Goal: Task Accomplishment & Management: Manage account settings

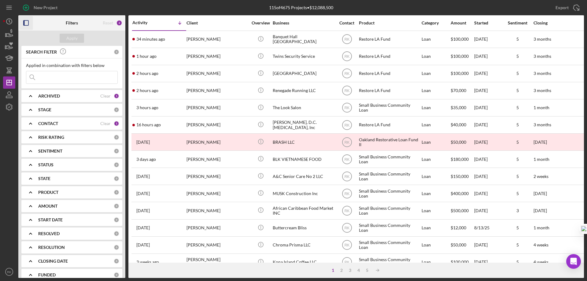
click at [24, 24] on rect "button" at bounding box center [24, 22] width 1 height 5
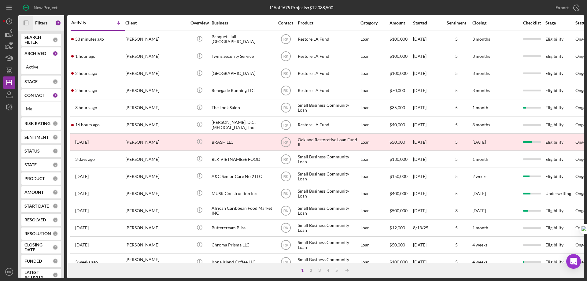
click at [34, 95] on b "CONTACT" at bounding box center [34, 95] width 20 height 5
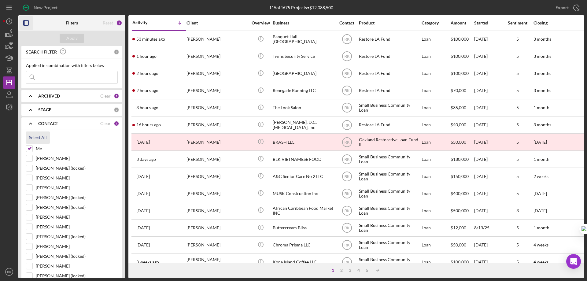
click at [34, 134] on div "Select All" at bounding box center [38, 138] width 18 height 12
checkbox input "true"
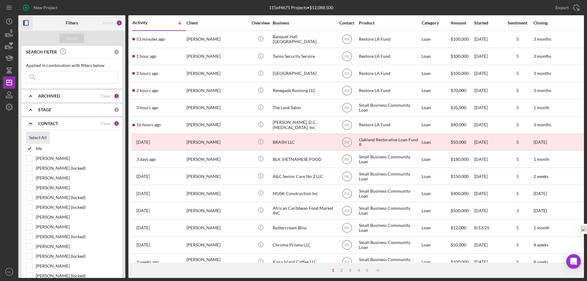
checkbox input "true"
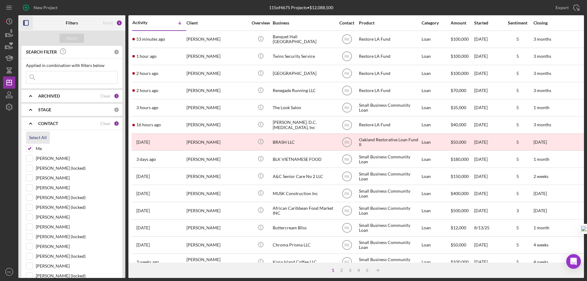
checkbox input "true"
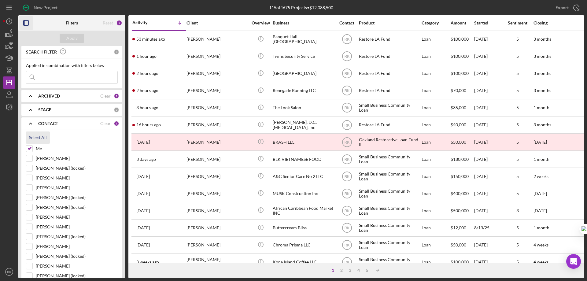
checkbox input "true"
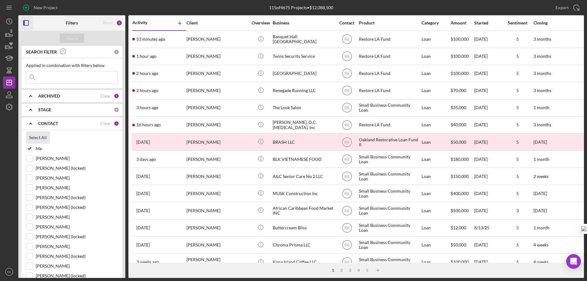
checkbox input "true"
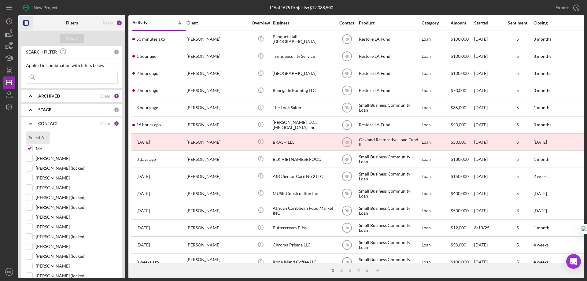
checkbox input "true"
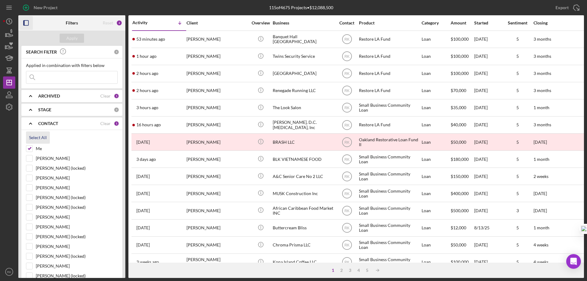
checkbox input "true"
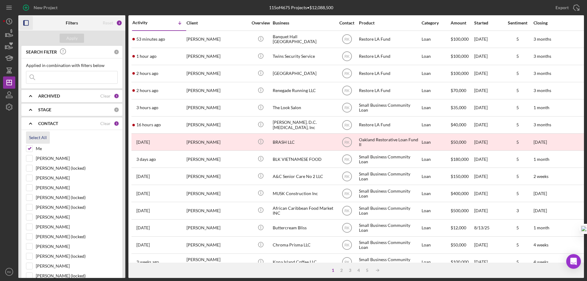
checkbox input "true"
click at [25, 23] on icon "button" at bounding box center [26, 23] width 14 height 14
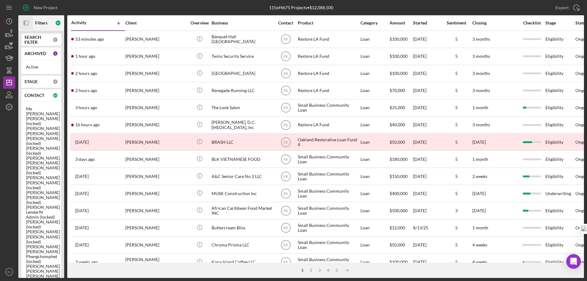
click at [25, 23] on icon "Icon/Panel Side Expand" at bounding box center [26, 23] width 14 height 14
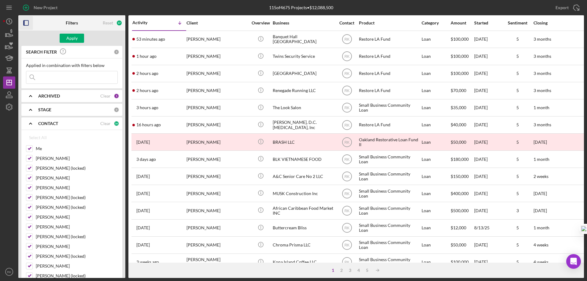
click at [28, 21] on icon "button" at bounding box center [26, 23] width 14 height 14
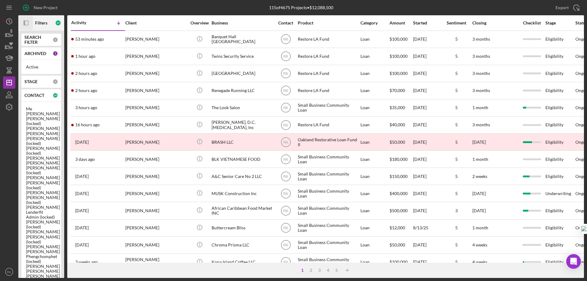
click at [25, 25] on icon "button" at bounding box center [25, 22] width 2 height 5
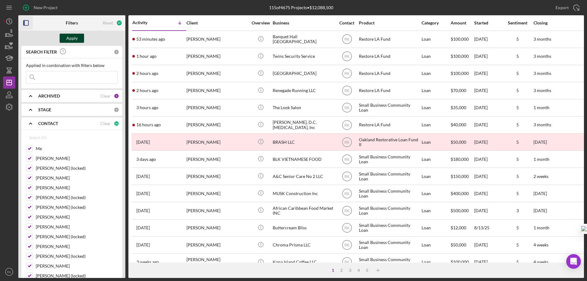
click at [72, 37] on div "Apply" at bounding box center [71, 38] width 11 height 9
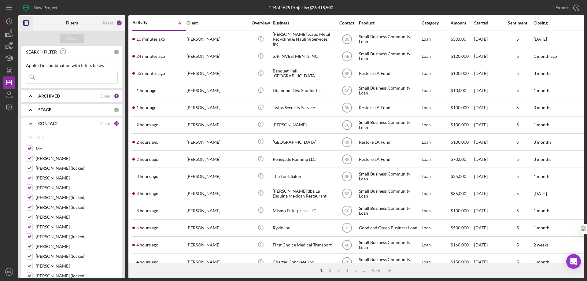
click at [26, 24] on icon "button" at bounding box center [26, 23] width 14 height 14
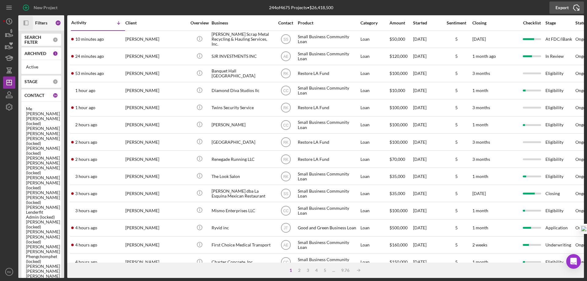
click at [564, 6] on div "Export" at bounding box center [562, 8] width 13 height 12
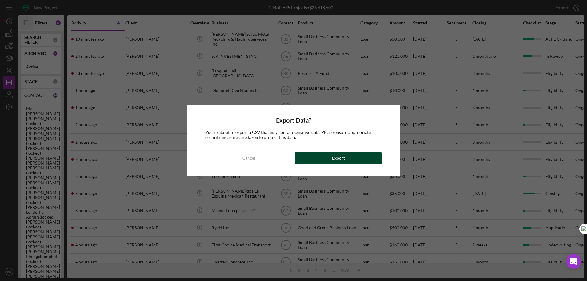
click at [329, 159] on button "Export" at bounding box center [338, 158] width 87 height 12
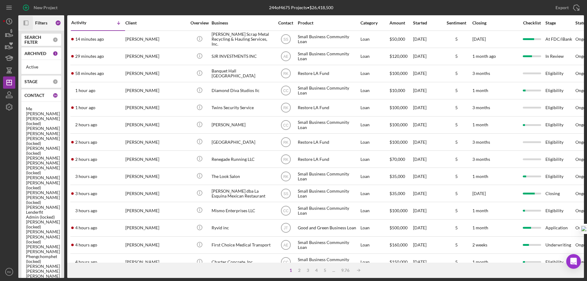
click at [41, 96] on b "CONTACT" at bounding box center [34, 95] width 20 height 5
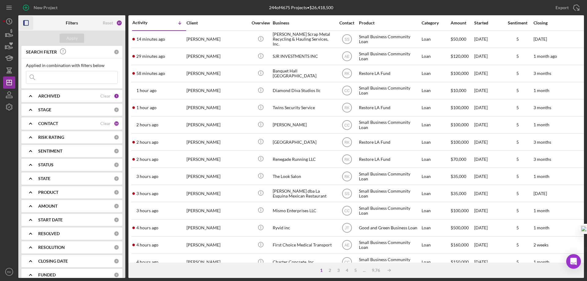
drag, startPoint x: 108, startPoint y: 124, endPoint x: 104, endPoint y: 124, distance: 3.4
click at [107, 124] on div "Clear" at bounding box center [105, 123] width 10 height 5
click at [48, 125] on b "CONTACT" at bounding box center [48, 123] width 20 height 5
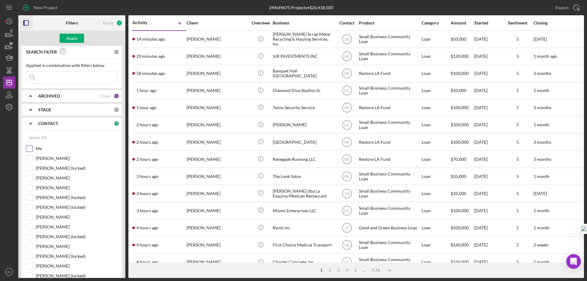
click at [32, 147] on input "Me" at bounding box center [29, 149] width 6 height 6
checkbox input "true"
click at [68, 36] on div "Apply" at bounding box center [71, 38] width 11 height 9
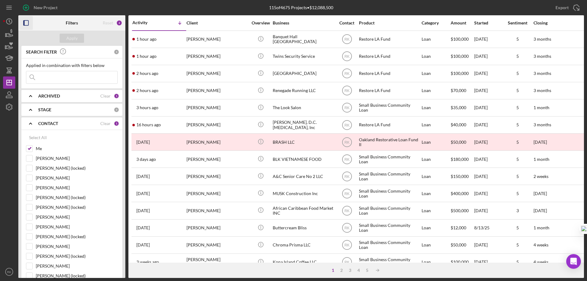
click at [27, 23] on icon "button" at bounding box center [26, 23] width 14 height 14
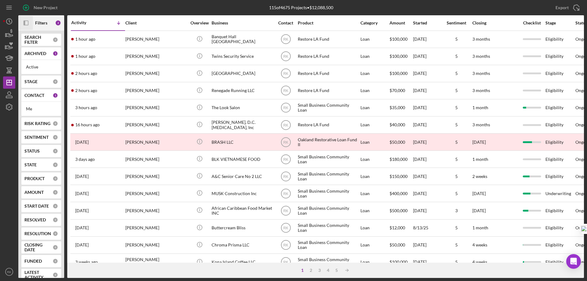
click at [32, 99] on div "CONTACT 1" at bounding box center [41, 95] width 34 height 12
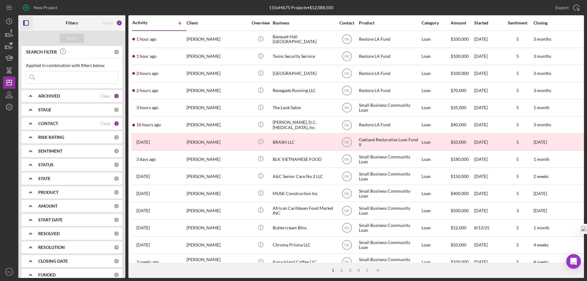
drag, startPoint x: 54, startPoint y: 124, endPoint x: 53, endPoint y: 128, distance: 4.1
click at [54, 124] on b "CONTACT" at bounding box center [48, 123] width 20 height 5
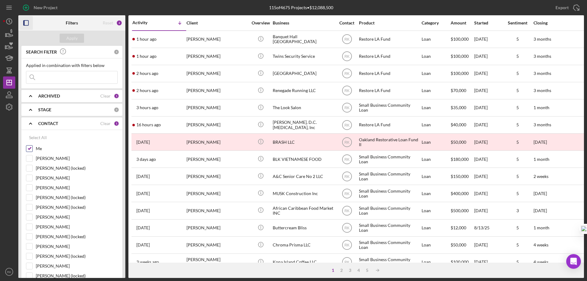
click at [30, 150] on input "Me" at bounding box center [29, 149] width 6 height 6
checkbox input "false"
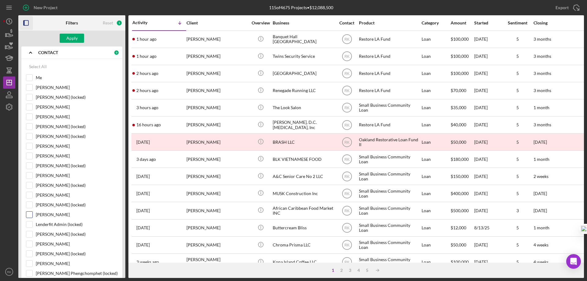
scroll to position [71, 0]
click at [30, 214] on input "[PERSON_NAME]" at bounding box center [29, 214] width 6 height 6
click at [69, 39] on div "Apply" at bounding box center [71, 38] width 11 height 9
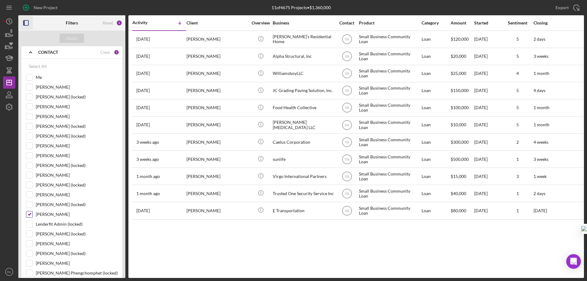
click at [30, 214] on input "[PERSON_NAME]" at bounding box center [29, 214] width 6 height 6
checkbox input "false"
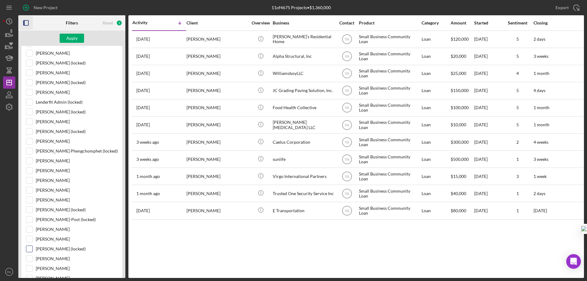
scroll to position [194, 0]
click at [30, 240] on input "[PERSON_NAME]" at bounding box center [29, 239] width 6 height 6
click at [70, 38] on div "Apply" at bounding box center [71, 38] width 11 height 9
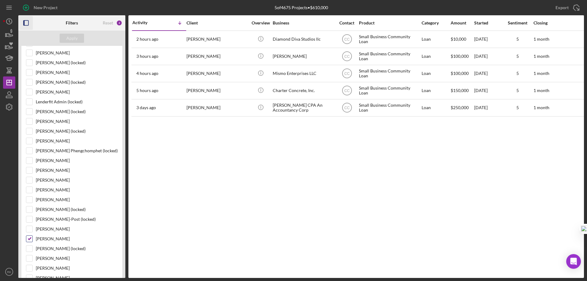
click at [29, 239] on input "[PERSON_NAME]" at bounding box center [29, 239] width 6 height 6
checkbox input "false"
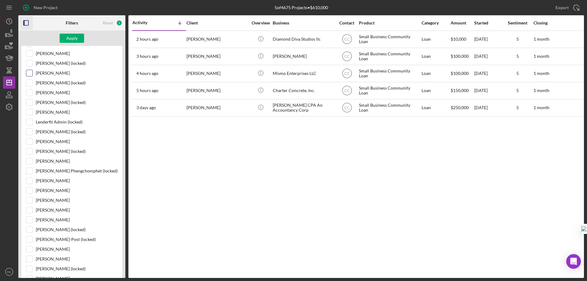
click at [31, 74] on input "[PERSON_NAME]" at bounding box center [29, 73] width 6 height 6
click at [74, 38] on div "Apply" at bounding box center [71, 38] width 11 height 9
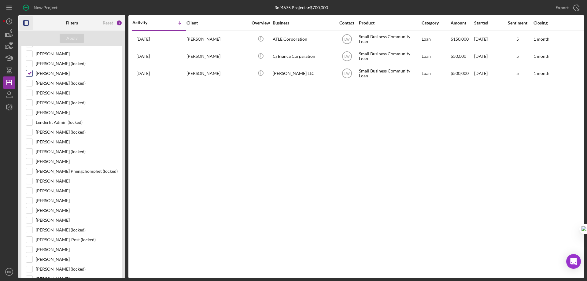
click at [28, 73] on input "[PERSON_NAME]" at bounding box center [29, 73] width 6 height 6
checkbox input "false"
click at [25, 23] on icon "button" at bounding box center [26, 23] width 14 height 14
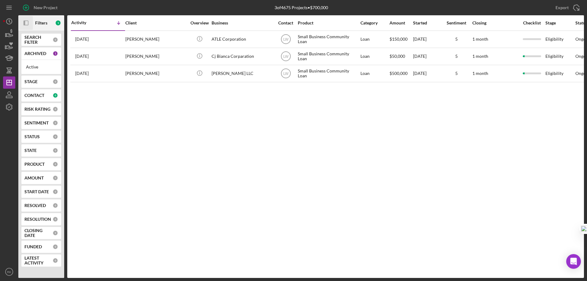
scroll to position [0, 0]
click at [38, 97] on b "CONTACT" at bounding box center [34, 95] width 20 height 5
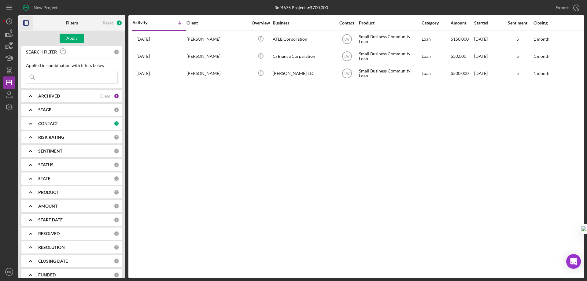
click at [45, 122] on b "CONTACT" at bounding box center [48, 123] width 20 height 5
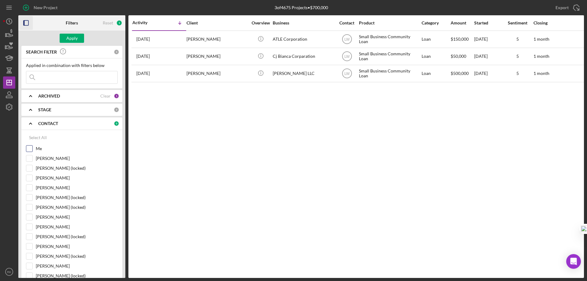
click at [32, 148] on input "Me" at bounding box center [29, 149] width 6 height 6
checkbox input "true"
click at [71, 38] on div "Apply" at bounding box center [71, 38] width 11 height 9
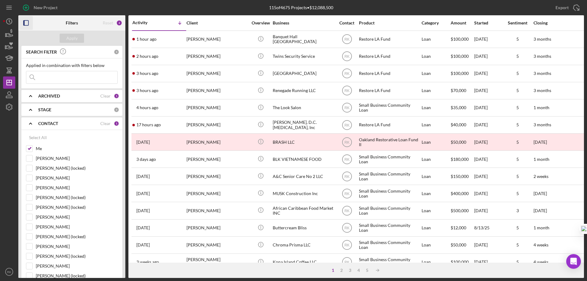
click at [27, 24] on icon "button" at bounding box center [26, 23] width 14 height 14
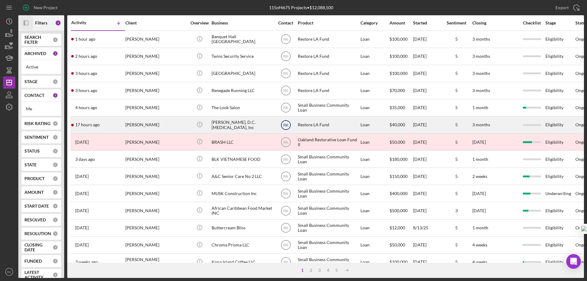
click at [287, 42] on text "RK" at bounding box center [285, 39] width 5 height 4
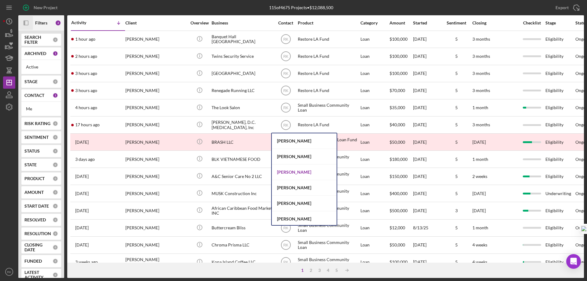
scroll to position [234, 0]
click at [295, 173] on div "[PERSON_NAME]" at bounding box center [304, 172] width 65 height 16
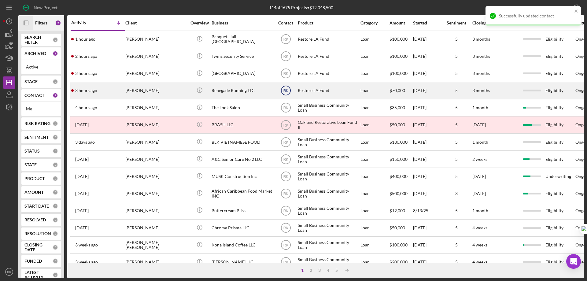
click at [287, 42] on text "RK" at bounding box center [285, 39] width 5 height 4
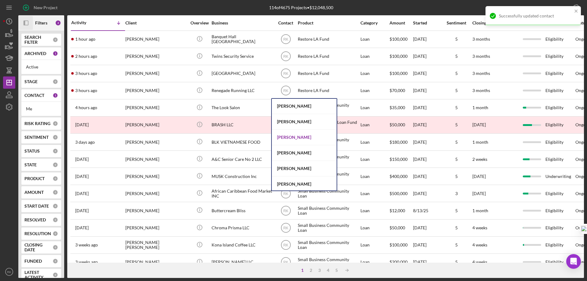
click at [291, 136] on div "[PERSON_NAME]" at bounding box center [304, 138] width 65 height 16
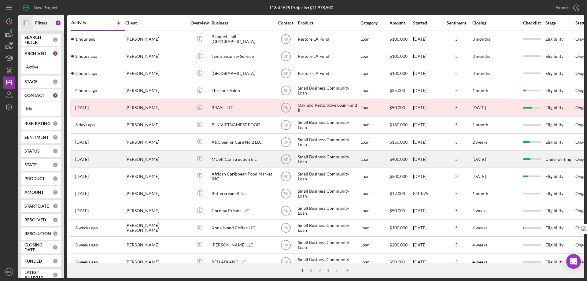
click at [221, 156] on div "MUSK Construction Inc" at bounding box center [242, 159] width 61 height 16
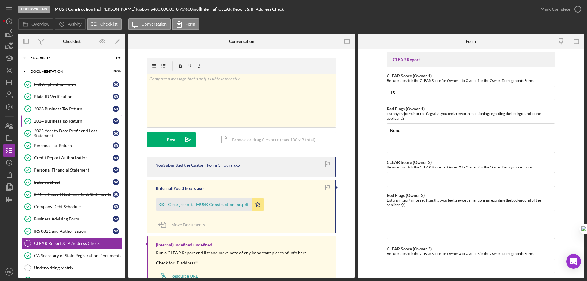
click at [67, 124] on link "2024 Business Tax Return 2024 Business Tax Return S R" at bounding box center [71, 121] width 101 height 12
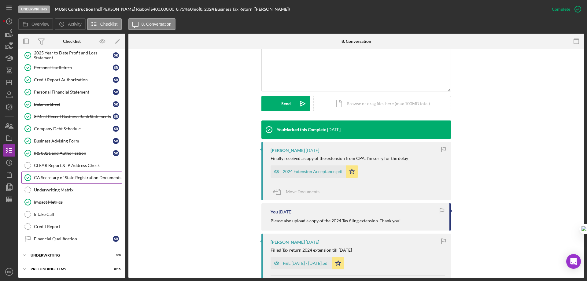
scroll to position [79, 0]
drag, startPoint x: 55, startPoint y: 8, endPoint x: 100, endPoint y: 8, distance: 44.7
click at [100, 8] on b "MUSK Construction Inc" at bounding box center [77, 8] width 45 height 5
copy b "MUSK Construction Inc"
click at [12, 85] on icon "Icon/Dashboard" at bounding box center [9, 82] width 15 height 15
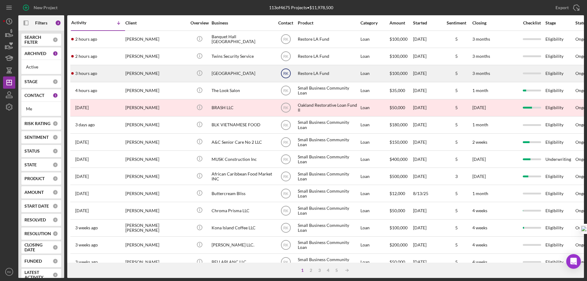
click at [288, 42] on text "RK" at bounding box center [285, 39] width 5 height 4
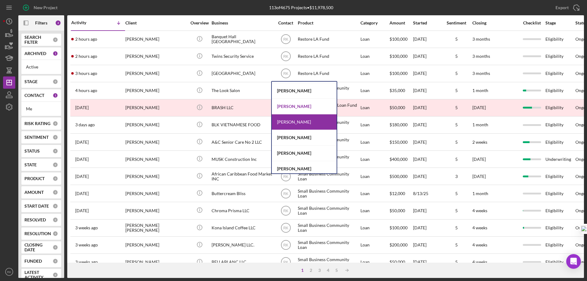
scroll to position [61, 0]
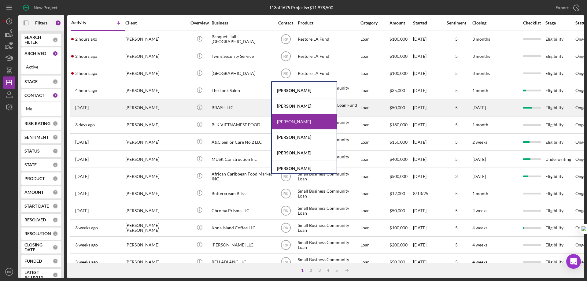
click at [291, 105] on div "[PERSON_NAME]" at bounding box center [304, 106] width 65 height 16
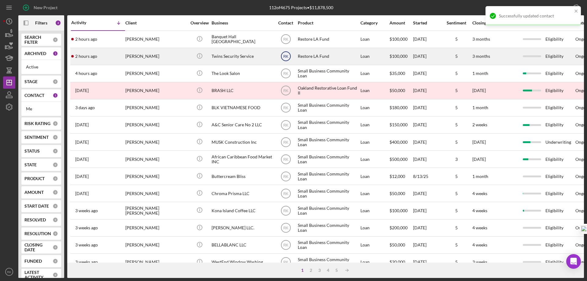
click at [288, 42] on text "RK" at bounding box center [285, 39] width 5 height 4
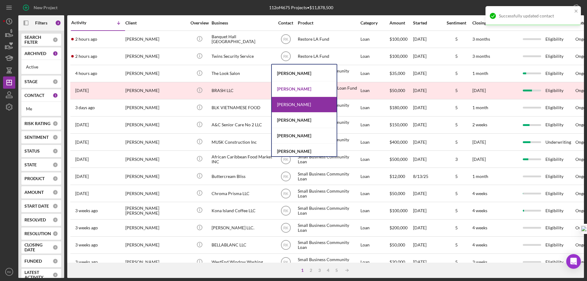
click at [292, 87] on div "[PERSON_NAME]" at bounding box center [304, 89] width 65 height 16
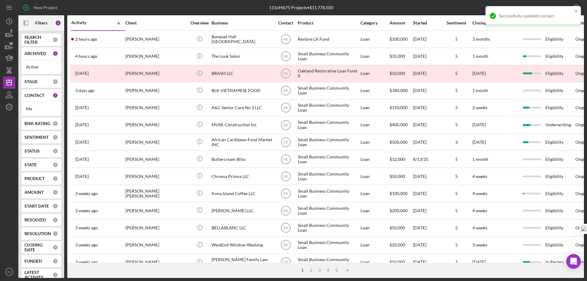
click at [288, 39] on text "RK" at bounding box center [285, 39] width 5 height 4
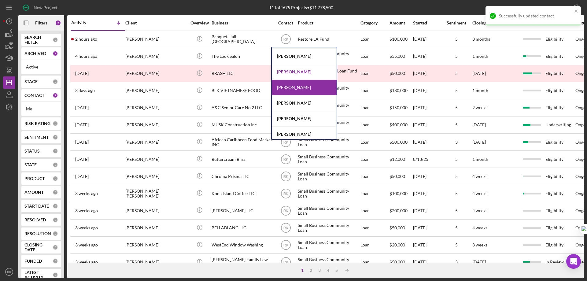
click at [291, 72] on div "[PERSON_NAME]" at bounding box center [304, 72] width 65 height 16
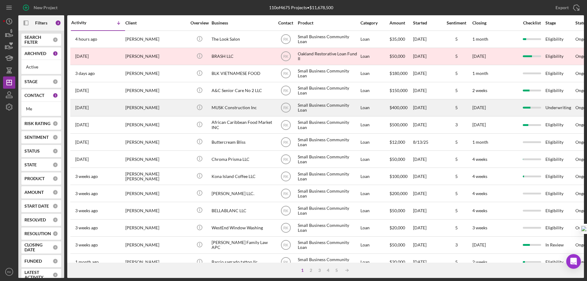
click at [221, 112] on div "MUSK Construction Inc" at bounding box center [242, 108] width 61 height 16
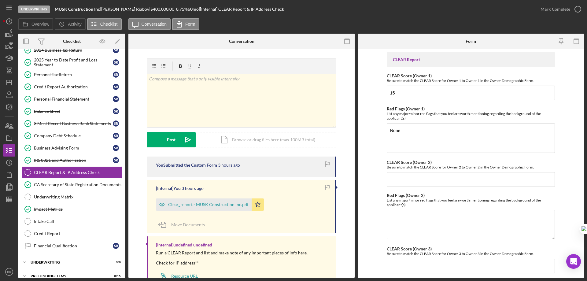
scroll to position [79, 0]
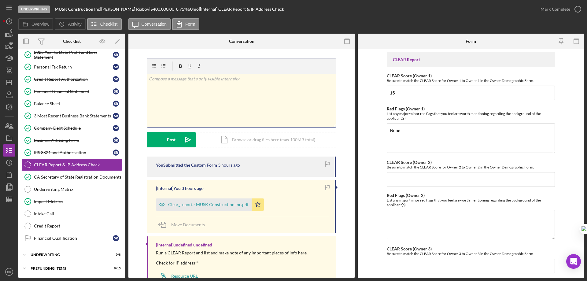
click at [185, 83] on div "v Color teal Color pink Remove color Add row above Add row below Add column bef…" at bounding box center [241, 101] width 189 height 54
click at [172, 141] on div "Post" at bounding box center [171, 139] width 9 height 15
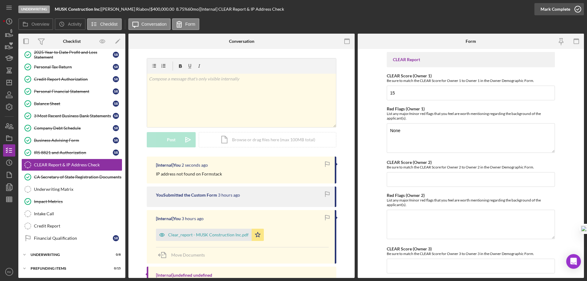
click at [576, 10] on icon "button" at bounding box center [577, 9] width 15 height 15
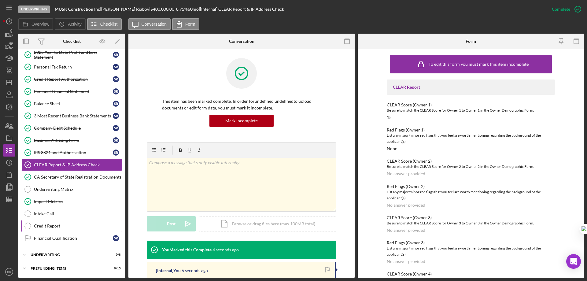
click at [64, 224] on div "Credit Report" at bounding box center [78, 226] width 88 height 5
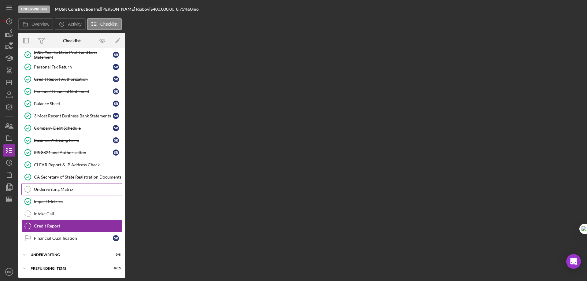
scroll to position [79, 0]
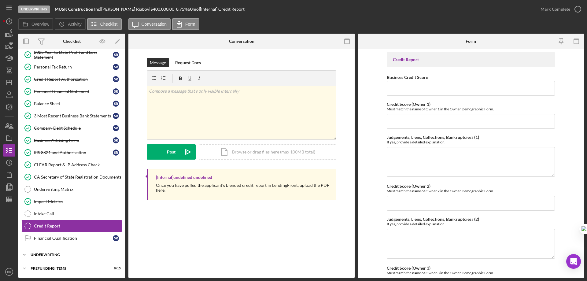
click at [48, 250] on div "Icon/Expander Underwriting 0 / 8" at bounding box center [71, 255] width 107 height 12
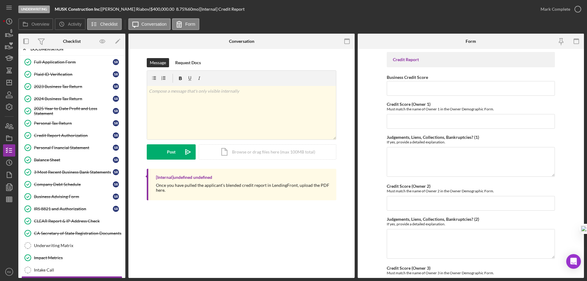
scroll to position [0, 0]
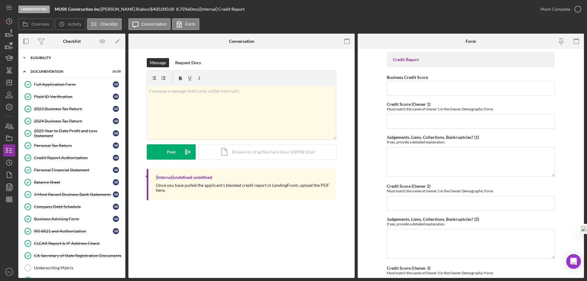
click at [40, 61] on div "Icon/Expander Eligibility 6 / 6" at bounding box center [71, 58] width 107 height 12
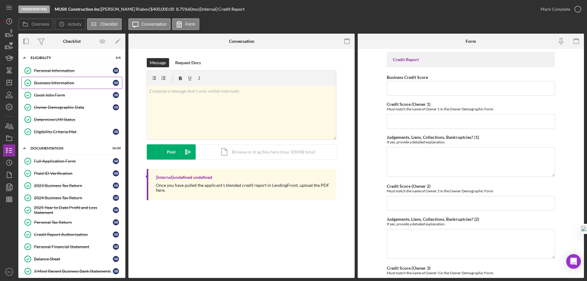
drag, startPoint x: 49, startPoint y: 83, endPoint x: 101, endPoint y: 92, distance: 52.2
click at [50, 83] on div "Business Information" at bounding box center [73, 82] width 79 height 5
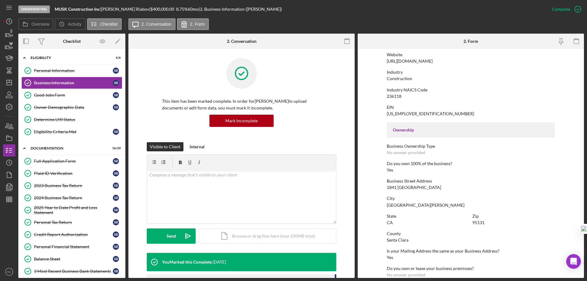
scroll to position [132, 0]
drag, startPoint x: 56, startPoint y: 68, endPoint x: 71, endPoint y: 72, distance: 15.8
click at [56, 68] on link "Personal Information Personal Information S R" at bounding box center [71, 71] width 101 height 12
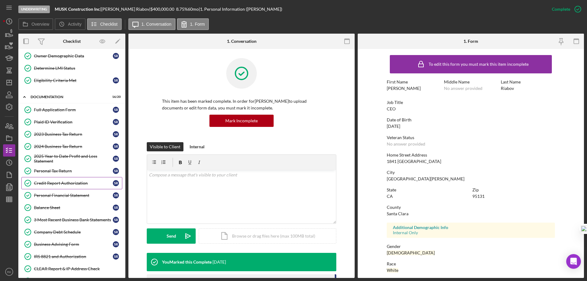
scroll to position [51, 0]
drag, startPoint x: 67, startPoint y: 186, endPoint x: 96, endPoint y: 181, distance: 28.8
click at [67, 185] on div "Credit Report Authorization" at bounding box center [73, 183] width 79 height 5
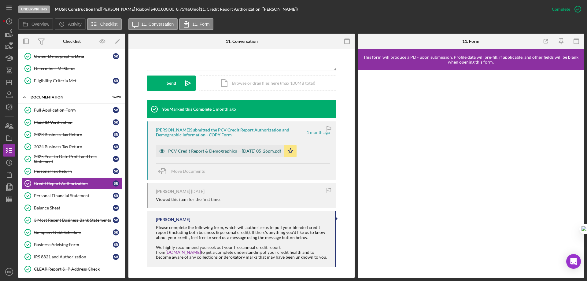
click at [226, 155] on div "PCV Credit Report & Demographics -- [DATE] 05_26pm.pdf" at bounding box center [220, 151] width 128 height 12
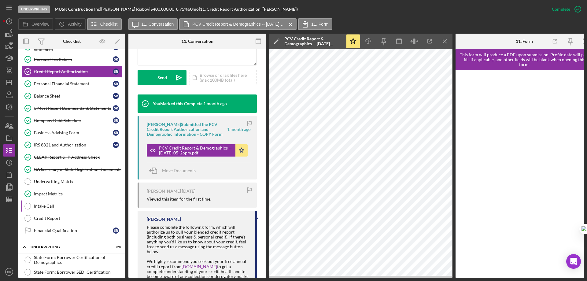
scroll to position [163, 0]
drag, startPoint x: 60, startPoint y: 217, endPoint x: 212, endPoint y: 190, distance: 154.5
click at [60, 217] on div "Credit Report" at bounding box center [78, 218] width 88 height 5
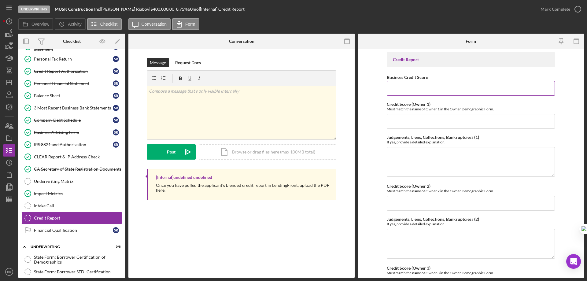
click at [407, 87] on input "Business Credit Score" at bounding box center [471, 88] width 168 height 15
type input "26"
click at [407, 122] on input "Credit Score (Owner 1)" at bounding box center [471, 121] width 168 height 15
click at [403, 120] on input "Credit Score (Owner 1)" at bounding box center [471, 121] width 168 height 15
type input "717"
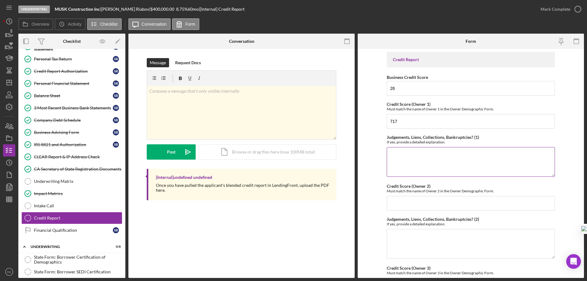
click at [422, 164] on textarea "Judgements, Liens, Collections, Bankruptcies? (1)" at bounding box center [471, 161] width 168 height 29
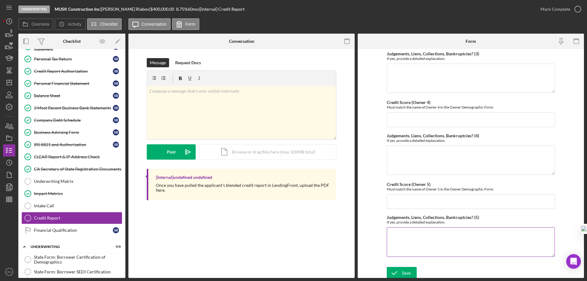
scroll to position [250, 0]
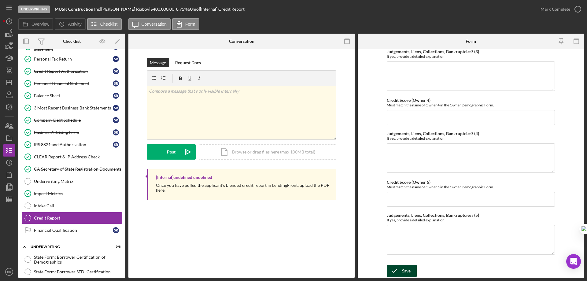
type textarea "None."
click at [400, 272] on icon "submit" at bounding box center [394, 270] width 15 height 15
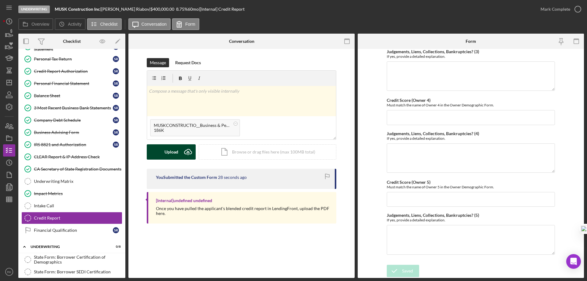
click at [183, 150] on icon "Icon/Upload" at bounding box center [187, 151] width 15 height 15
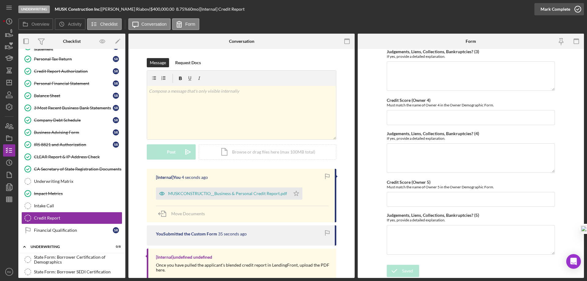
click at [577, 9] on icon "button" at bounding box center [577, 9] width 15 height 15
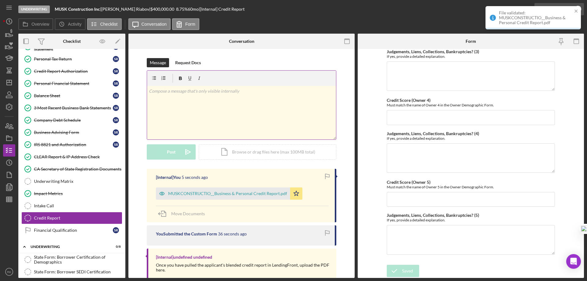
click at [292, 139] on div "v Color teal Color pink Remove color Add row above Add row below Add column bef…" at bounding box center [241, 113] width 189 height 54
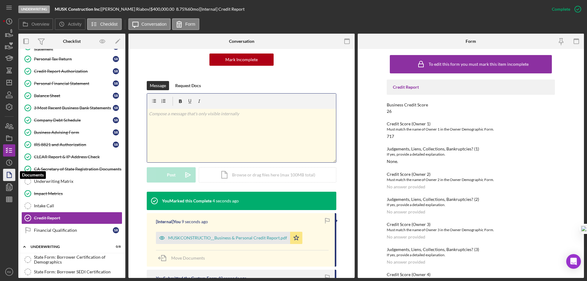
scroll to position [160, 0]
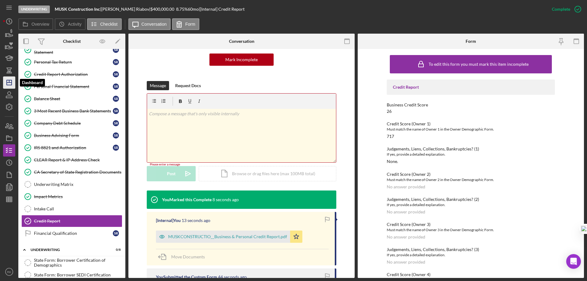
click at [9, 83] on icon "Icon/Dashboard" at bounding box center [9, 82] width 15 height 15
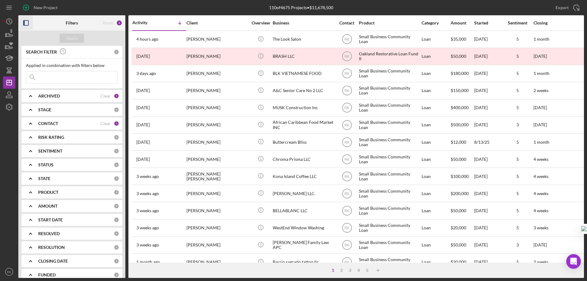
click at [28, 22] on icon "button" at bounding box center [26, 23] width 14 height 14
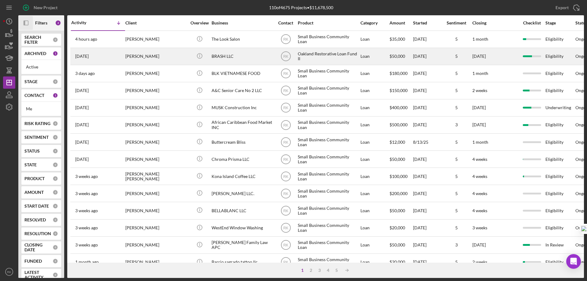
click at [219, 58] on div "BRASH LLC" at bounding box center [242, 56] width 61 height 16
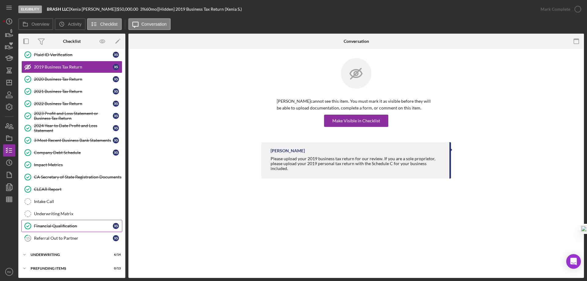
click at [68, 229] on link "Financial Qualification Financial Qualification X S" at bounding box center [71, 226] width 101 height 12
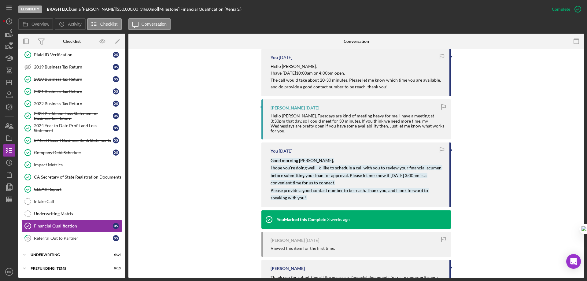
scroll to position [296, 0]
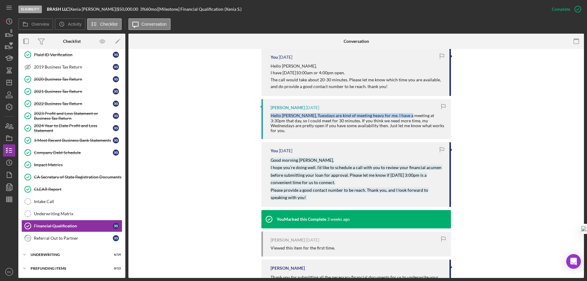
drag, startPoint x: 269, startPoint y: 115, endPoint x: 407, endPoint y: 117, distance: 137.9
click at [407, 117] on div "[PERSON_NAME] [DATE] Hello [PERSON_NAME], Tuesdays are kind of meeting heavy fo…" at bounding box center [357, 119] width 190 height 40
click at [269, 164] on div "You [DATE] Good morning [PERSON_NAME], I hope you’re doing well. I’d like to sc…" at bounding box center [357, 174] width 190 height 65
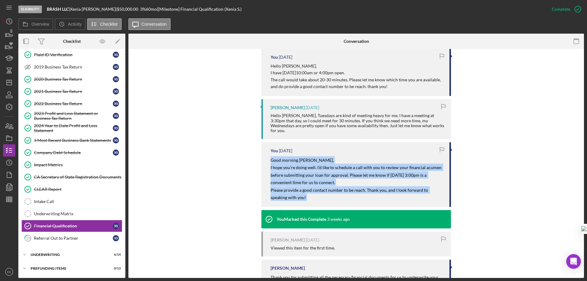
drag, startPoint x: 269, startPoint y: 156, endPoint x: 380, endPoint y: 192, distance: 116.7
click at [380, 192] on div "You [DATE] Good morning [PERSON_NAME], I hope you’re doing well. I’d like to sc…" at bounding box center [357, 174] width 190 height 65
copy p "Good morning [PERSON_NAME], I hope you’re doing well. I’d like to schedule a ca…"
click at [11, 84] on polygon "button" at bounding box center [9, 82] width 5 height 5
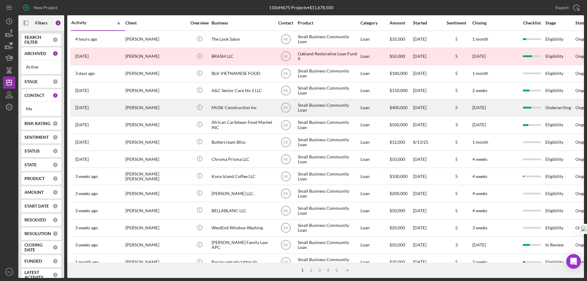
click at [228, 110] on div "MUSK Construction Inc" at bounding box center [242, 108] width 61 height 16
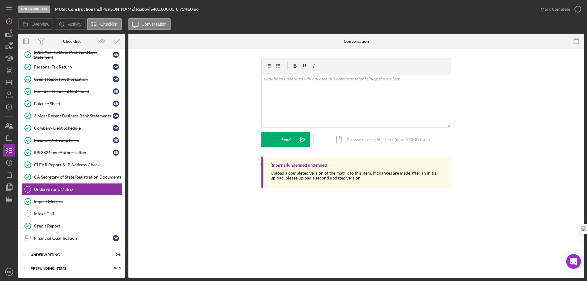
scroll to position [79, 0]
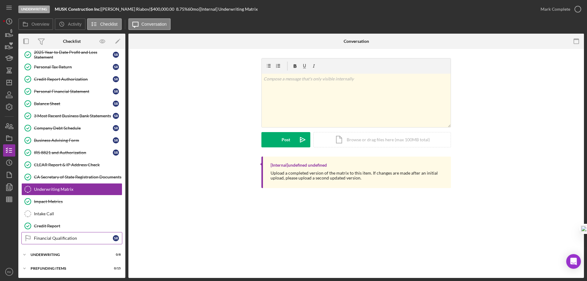
drag, startPoint x: 71, startPoint y: 238, endPoint x: 78, endPoint y: 237, distance: 7.2
click at [72, 238] on div "Financial Qualification" at bounding box center [73, 238] width 79 height 5
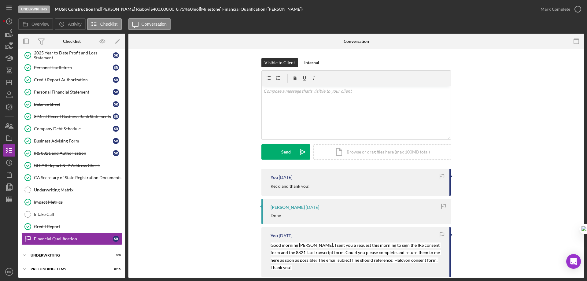
scroll to position [79, 0]
click at [278, 95] on div "v Color teal Color pink Remove color Add row above Add row below Add column bef…" at bounding box center [356, 113] width 189 height 54
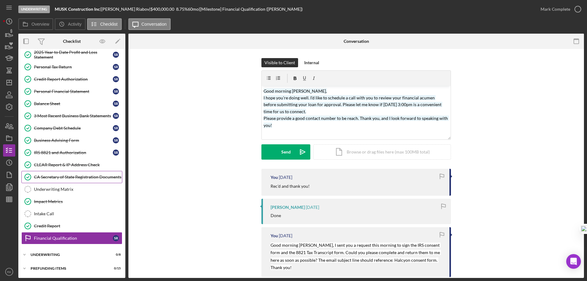
drag, startPoint x: 67, startPoint y: 175, endPoint x: 72, endPoint y: 174, distance: 4.9
click at [67, 175] on div "CA Secretary of State Registration Documents" at bounding box center [78, 177] width 88 height 5
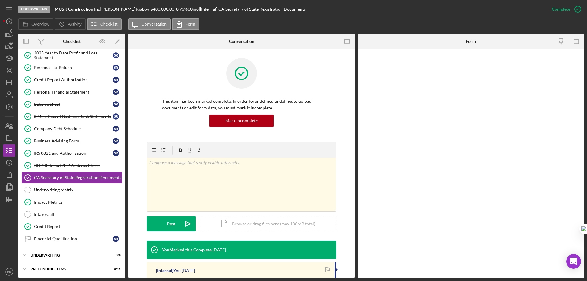
scroll to position [79, 0]
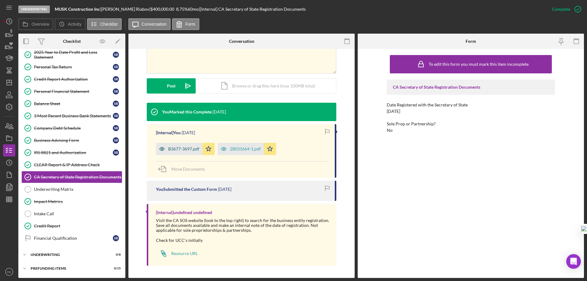
click at [179, 153] on div "B3677-3697.pdf" at bounding box center [179, 149] width 46 height 12
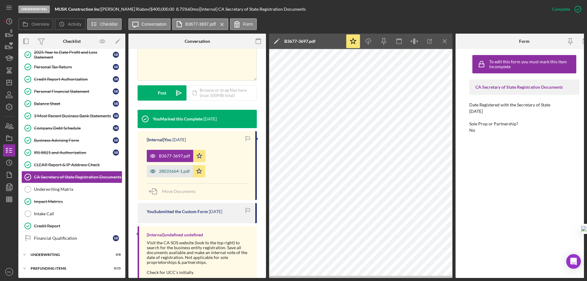
click at [172, 169] on div "28031664-1.pdf" at bounding box center [174, 171] width 31 height 5
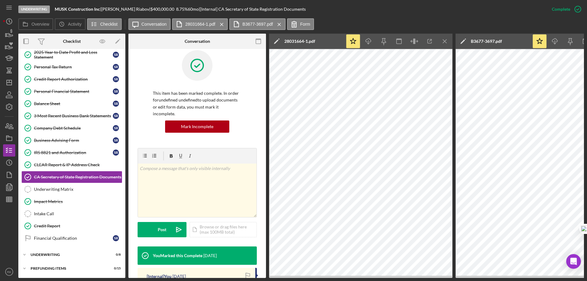
scroll to position [0, 0]
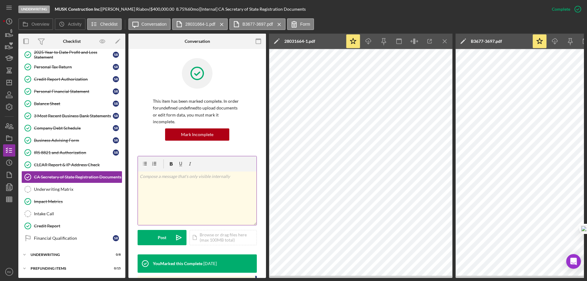
click at [178, 176] on div "v Color teal Color pink Remove color Add row above Add row below Add column bef…" at bounding box center [197, 199] width 119 height 54
click at [161, 234] on div "Post" at bounding box center [162, 237] width 9 height 15
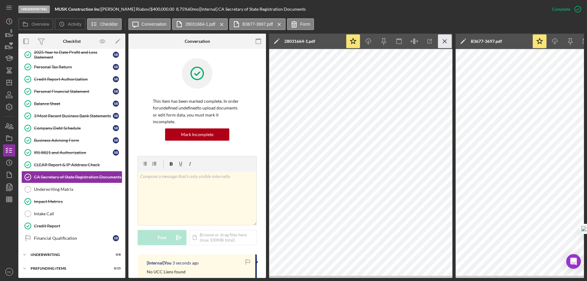
click at [443, 43] on icon "Icon/Menu Close" at bounding box center [445, 42] width 14 height 14
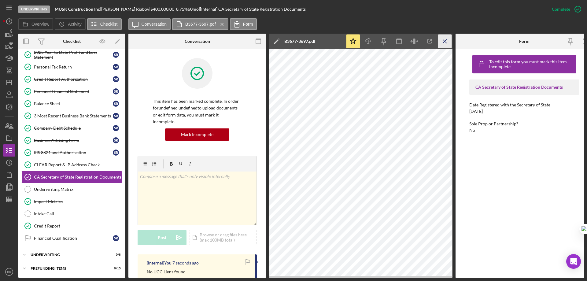
click at [443, 42] on icon "Icon/Menu Close" at bounding box center [445, 42] width 14 height 14
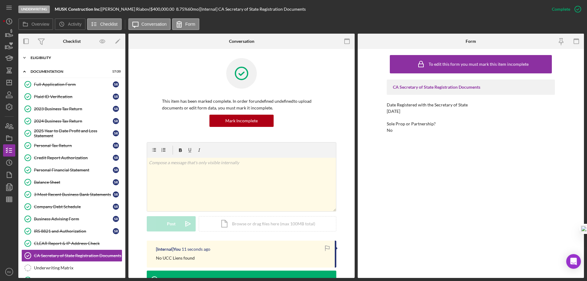
click at [44, 60] on div "Icon/Expander Eligibility 6 / 6" at bounding box center [71, 58] width 107 height 12
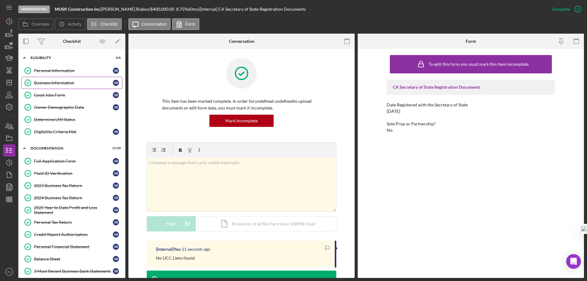
click at [53, 80] on div "Business Information" at bounding box center [73, 82] width 79 height 5
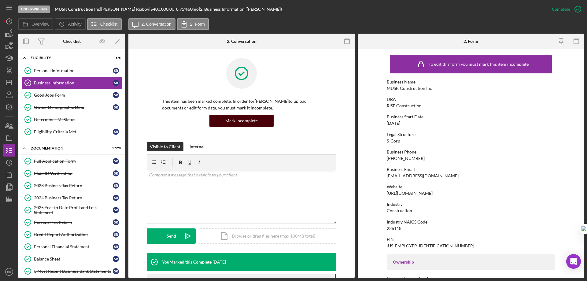
click at [239, 125] on div "Mark Incomplete" at bounding box center [241, 121] width 32 height 12
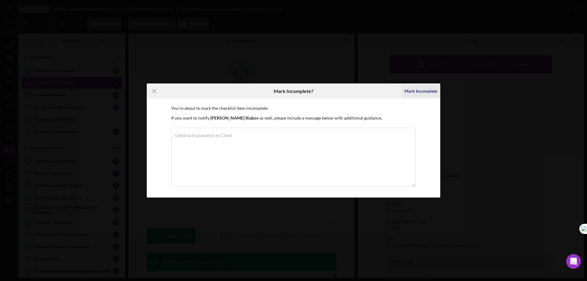
click at [421, 93] on div "Mark Incomplete" at bounding box center [421, 91] width 33 height 12
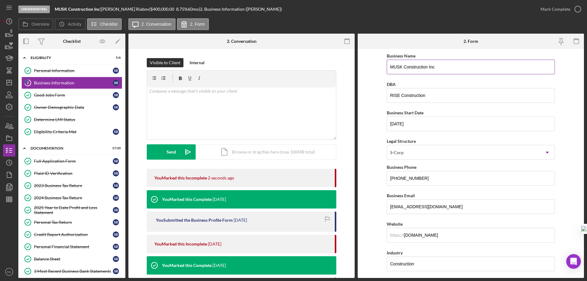
click at [427, 67] on input "MUSK Construction Inc" at bounding box center [471, 67] width 168 height 15
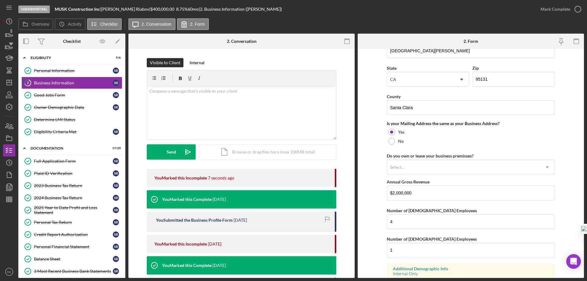
scroll to position [450, 0]
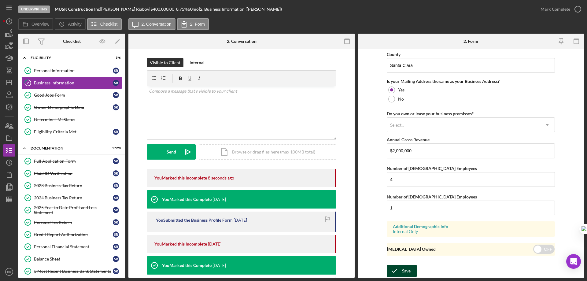
type input "MUSK Construction, Inc"
click at [400, 272] on icon "submit" at bounding box center [394, 270] width 15 height 15
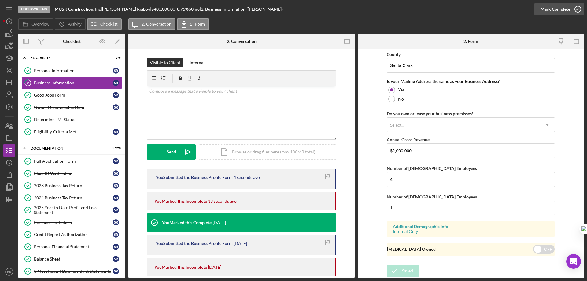
click at [576, 9] on icon "button" at bounding box center [577, 9] width 15 height 15
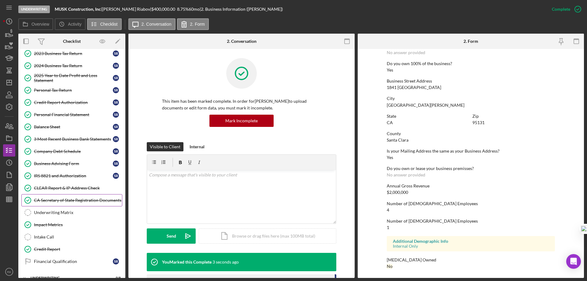
scroll to position [132, 0]
click at [67, 199] on div "CA Secretary of State Registration Documents" at bounding box center [78, 200] width 88 height 5
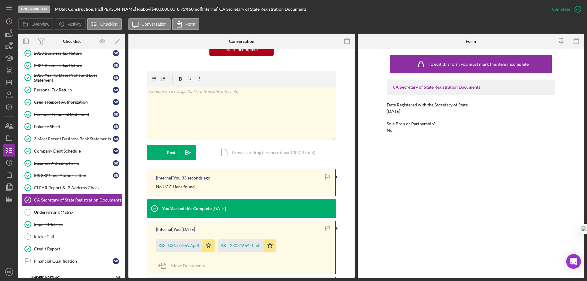
drag, startPoint x: 234, startPoint y: 246, endPoint x: 250, endPoint y: 242, distance: 16.8
click at [235, 246] on div "28031664-1.pdf" at bounding box center [245, 245] width 31 height 5
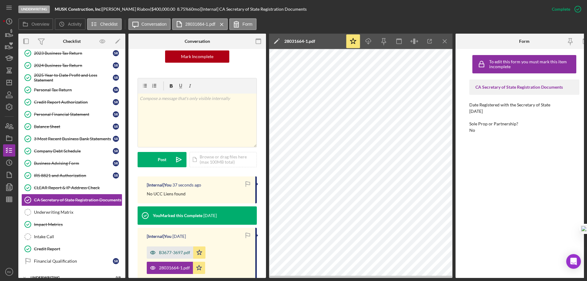
click at [179, 250] on div "B3677-3697.pdf" at bounding box center [174, 252] width 31 height 5
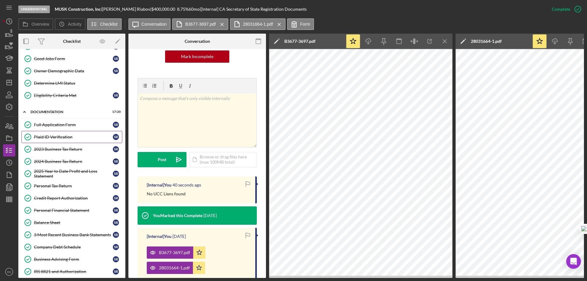
scroll to position [0, 0]
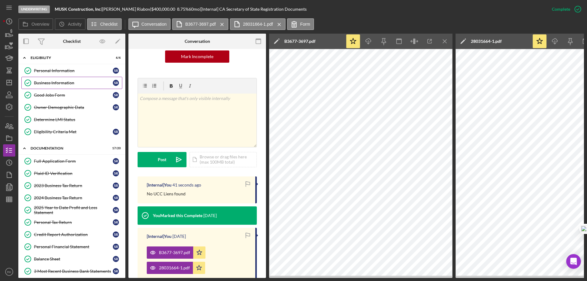
click at [54, 83] on div "Business Information" at bounding box center [73, 82] width 79 height 5
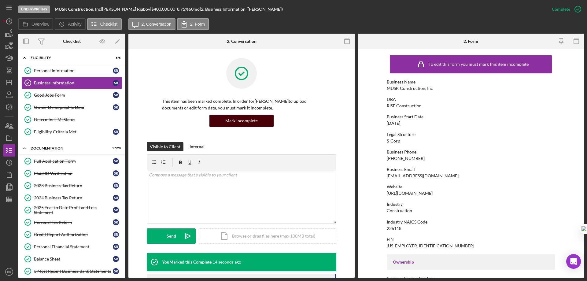
click at [244, 120] on div "Mark Incomplete" at bounding box center [241, 121] width 32 height 12
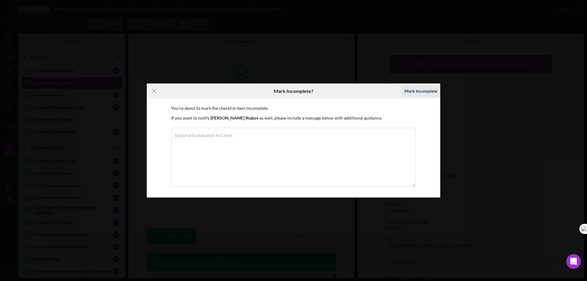
click at [425, 89] on div "Mark Incomplete" at bounding box center [421, 91] width 33 height 12
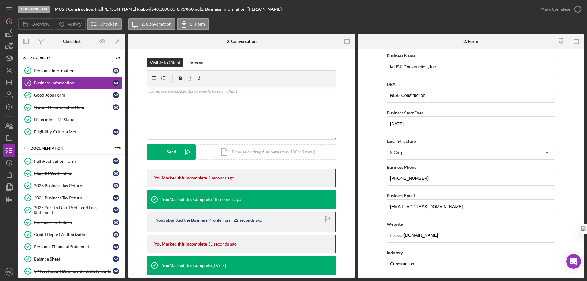
click at [435, 67] on input "MUSK Construction, Inc" at bounding box center [471, 67] width 168 height 15
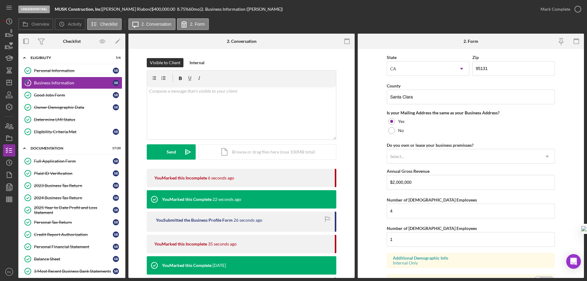
scroll to position [450, 0]
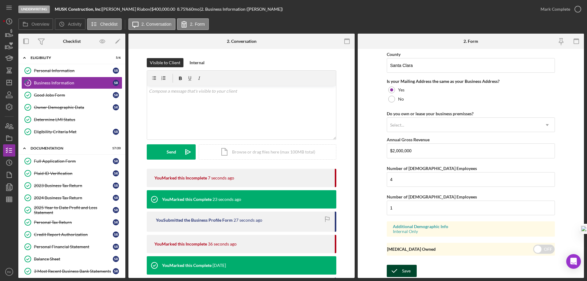
type input "MUSK Construction, Inc."
click at [402, 275] on div "Save" at bounding box center [406, 271] width 9 height 12
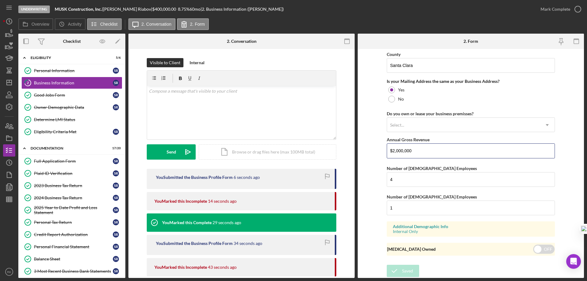
drag, startPoint x: 423, startPoint y: 152, endPoint x: 385, endPoint y: 152, distance: 37.9
click at [385, 152] on form "Business Name MUSK Construction, Inc. DBA RISE Construction Business Start Date…" at bounding box center [471, 163] width 226 height 229
type input "$1,564,030"
click at [411, 269] on button "Save" at bounding box center [402, 271] width 30 height 12
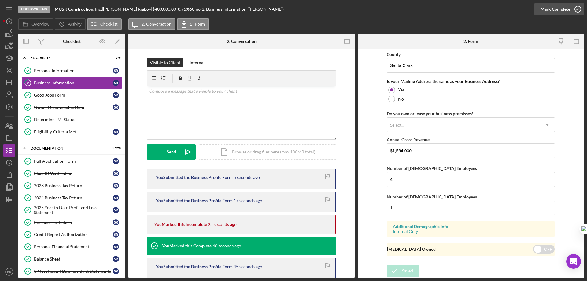
click at [578, 8] on icon "button" at bounding box center [577, 9] width 15 height 15
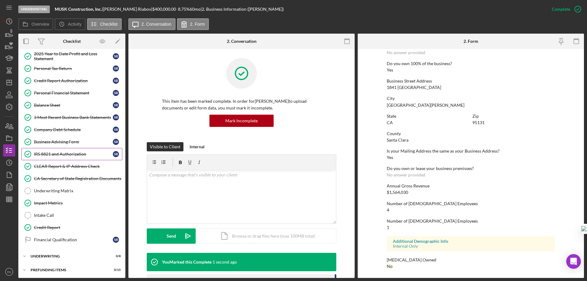
scroll to position [155, 0]
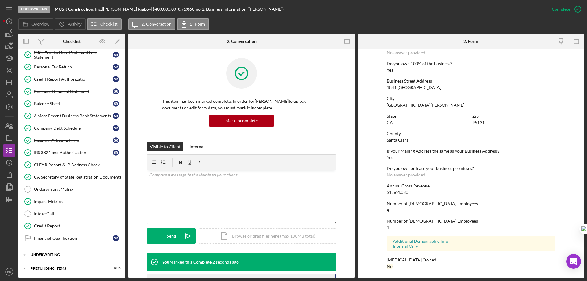
click at [52, 255] on div "Underwriting" at bounding box center [74, 255] width 87 height 4
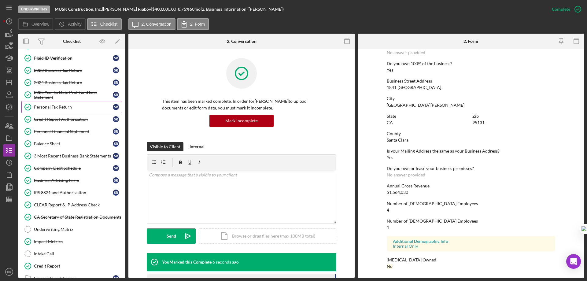
click at [63, 104] on link "Personal Tax Return Personal Tax Return S R" at bounding box center [71, 107] width 101 height 12
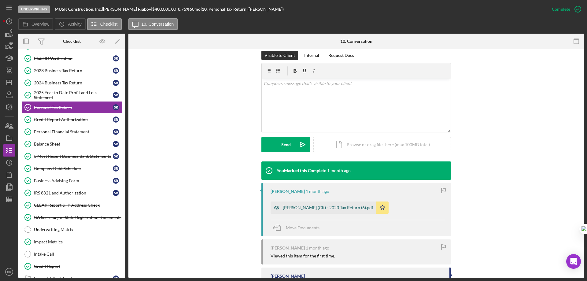
scroll to position [92, 0]
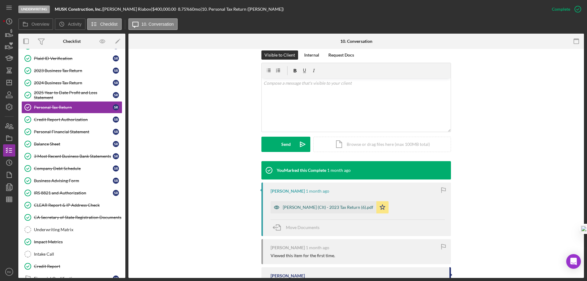
click at [333, 213] on div "[PERSON_NAME] [DATE] [PERSON_NAME] (Clt) - 2023 Tax Return (6).pdf Icon/Star Mo…" at bounding box center [357, 210] width 190 height 54
drag, startPoint x: 350, startPoint y: 206, endPoint x: 356, endPoint y: 205, distance: 5.9
click at [350, 206] on div "[PERSON_NAME] (Clt) - 2023 Tax Return (6).pdf" at bounding box center [328, 207] width 91 height 5
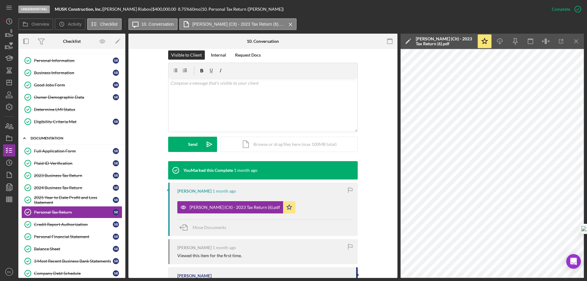
scroll to position [0, 0]
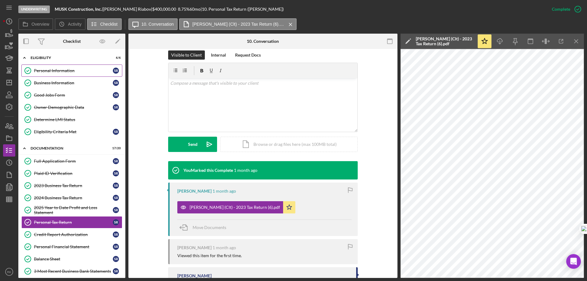
click at [58, 72] on div "Personal Information" at bounding box center [73, 70] width 79 height 5
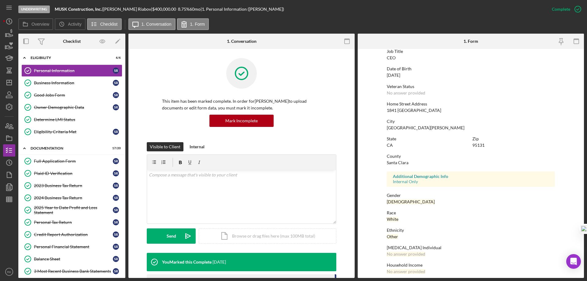
scroll to position [56, 0]
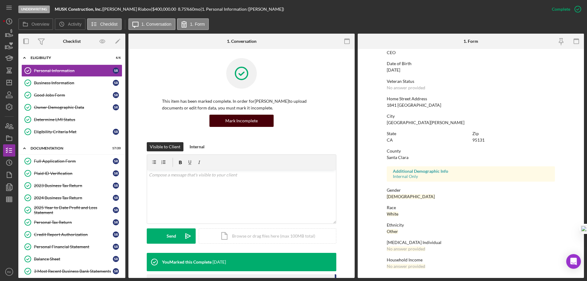
click at [239, 124] on div "Mark Incomplete" at bounding box center [241, 121] width 32 height 12
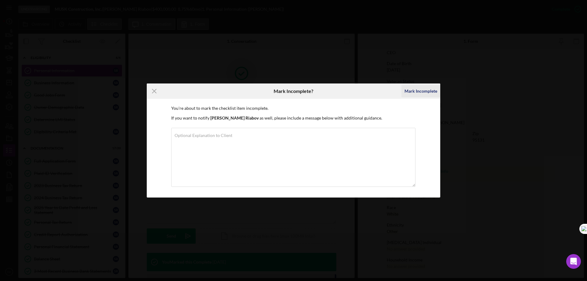
click at [428, 88] on div "Mark Incomplete" at bounding box center [421, 91] width 33 height 12
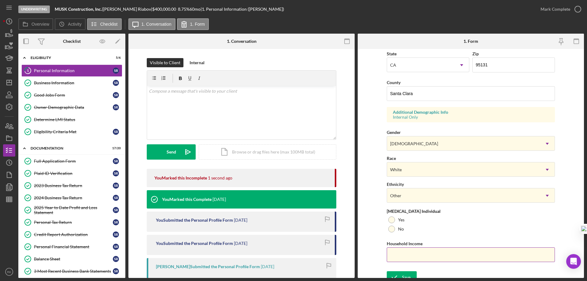
scroll to position [173, 0]
drag, startPoint x: 411, startPoint y: 250, endPoint x: 403, endPoint y: 248, distance: 9.1
click at [411, 250] on input "Household Income" at bounding box center [471, 254] width 168 height 15
type input "$288,871"
drag, startPoint x: 388, startPoint y: 221, endPoint x: 433, endPoint y: 230, distance: 46.2
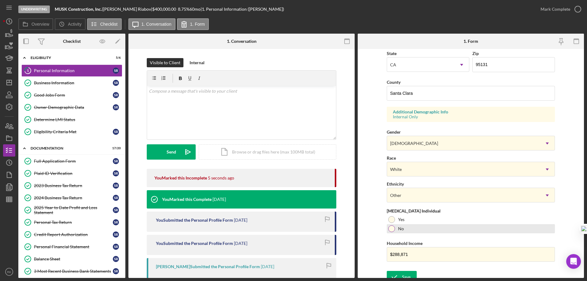
click at [388, 221] on div at bounding box center [391, 219] width 7 height 7
click at [399, 275] on icon "submit" at bounding box center [394, 276] width 15 height 15
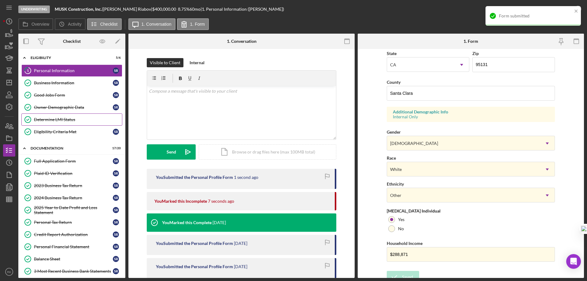
click at [61, 121] on div "Determine LMI Status" at bounding box center [78, 119] width 88 height 5
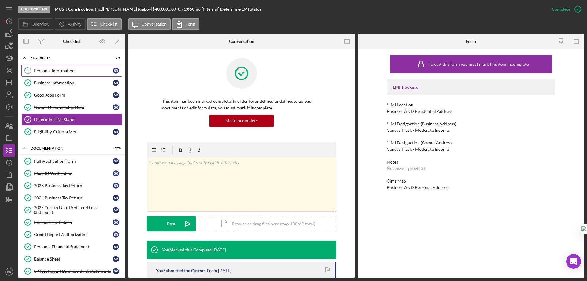
click at [52, 69] on div "Personal Information" at bounding box center [73, 70] width 79 height 5
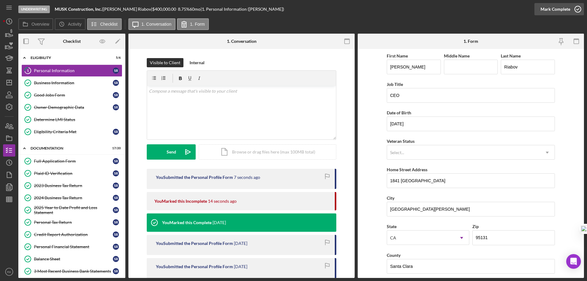
click at [578, 9] on polyline "button" at bounding box center [578, 10] width 2 height 2
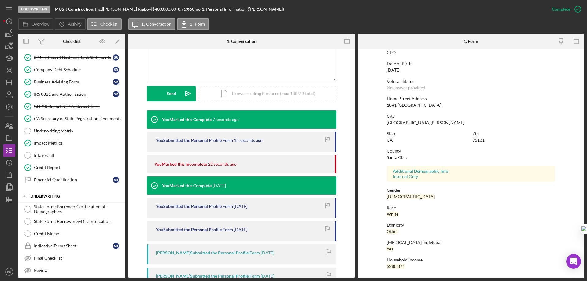
scroll to position [214, 0]
click at [46, 182] on div "Financial Qualification" at bounding box center [73, 179] width 79 height 5
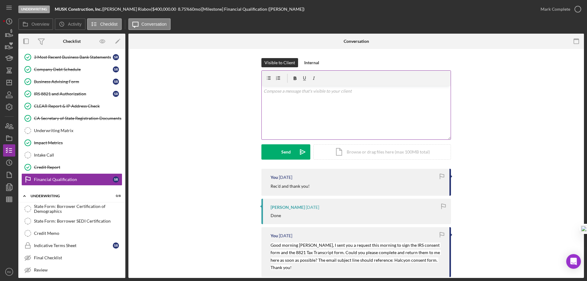
click at [278, 98] on div "v Color teal Color pink Remove color Add row above Add row below Add column bef…" at bounding box center [356, 113] width 189 height 54
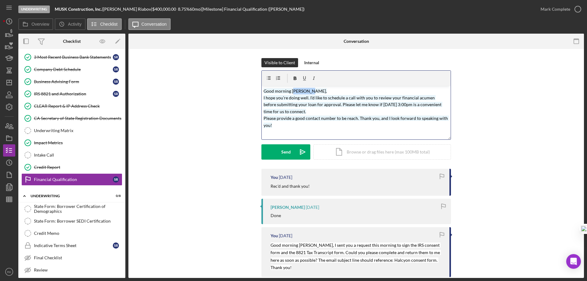
drag, startPoint x: 310, startPoint y: 91, endPoint x: 294, endPoint y: 92, distance: 15.6
click at [294, 92] on mark "Good morning [PERSON_NAME], I hope you’re doing well. I’d like to schedule a ca…" at bounding box center [356, 107] width 185 height 39
click at [309, 110] on p "Good morning [PERSON_NAME], I hope you’re doing well. I’d like to schedule a ca…" at bounding box center [357, 108] width 186 height 41
drag, startPoint x: 382, startPoint y: 104, endPoint x: 391, endPoint y: 105, distance: 8.6
click at [391, 105] on mark "Good morning [PERSON_NAME], I hope you’re doing well. I’d like to schedule a ca…" at bounding box center [356, 107] width 185 height 39
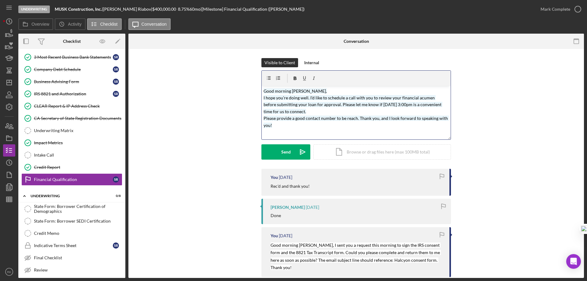
click at [395, 103] on mark "Good morning [PERSON_NAME], I hope you’re doing well. I’d like to schedule a ca…" at bounding box center [356, 107] width 185 height 39
click at [330, 130] on div "v Color teal Color pink Remove color Add row above Add row below Add column bef…" at bounding box center [356, 113] width 189 height 54
drag, startPoint x: 263, startPoint y: 91, endPoint x: 399, endPoint y: 126, distance: 140.4
click at [399, 126] on p "Good morning [PERSON_NAME], I hope you’re doing well. I’d like to schedule a ca…" at bounding box center [357, 108] width 186 height 41
drag, startPoint x: 380, startPoint y: 117, endPoint x: 312, endPoint y: 127, distance: 68.0
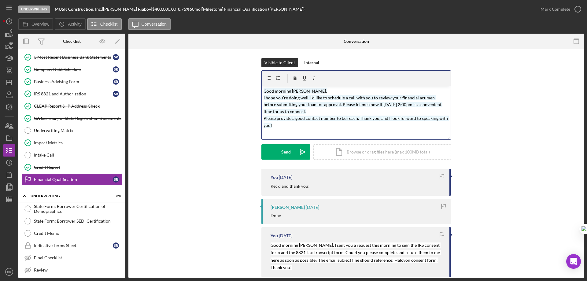
click at [312, 127] on p "Good morning [PERSON_NAME], I hope you’re doing well. I’d like to schedule a ca…" at bounding box center [357, 108] width 186 height 41
click at [284, 153] on div "Send" at bounding box center [285, 151] width 9 height 15
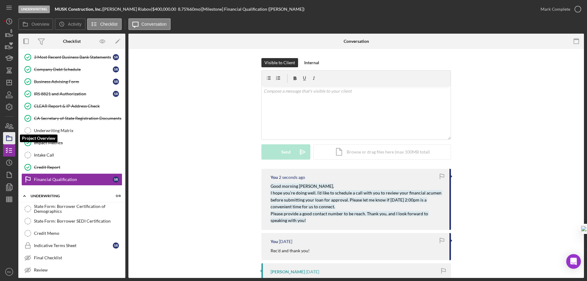
click at [6, 140] on icon "button" at bounding box center [9, 138] width 15 height 15
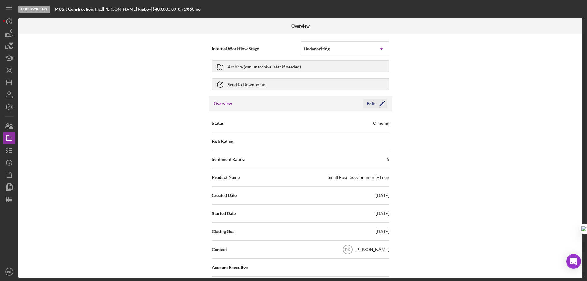
click at [380, 103] on icon "Icon/Edit" at bounding box center [382, 103] width 15 height 15
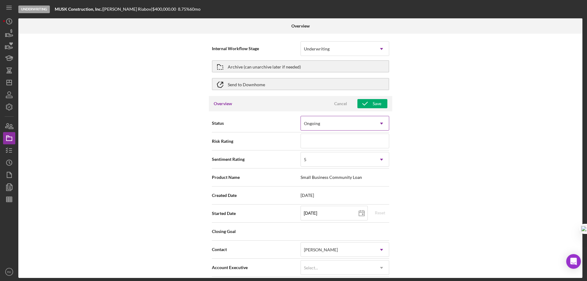
click at [381, 125] on icon "Icon/Dropdown Arrow" at bounding box center [381, 123] width 15 height 15
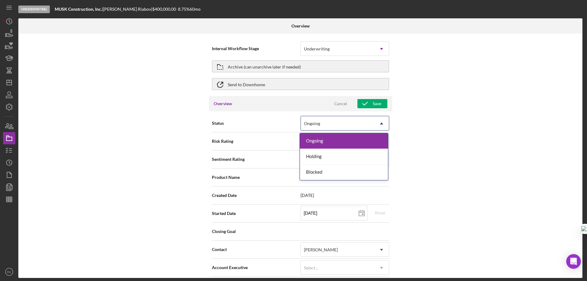
click at [381, 125] on icon "Icon/Dropdown Arrow" at bounding box center [381, 123] width 15 height 15
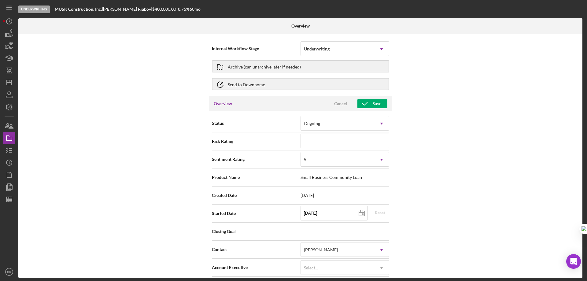
click at [342, 104] on div "Cancel" at bounding box center [340, 103] width 13 height 9
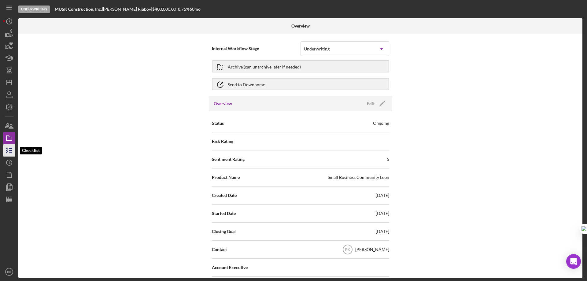
click at [9, 150] on icon "button" at bounding box center [9, 150] width 15 height 15
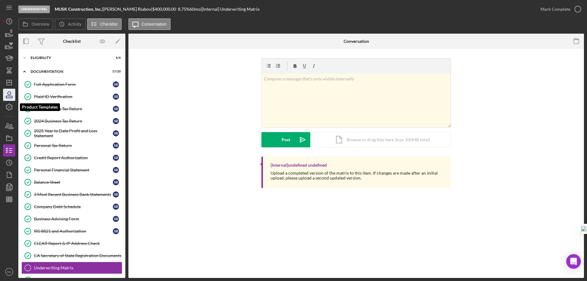
scroll to position [79, 0]
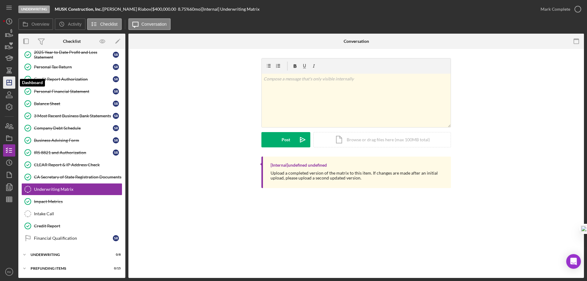
click at [10, 84] on icon "Icon/Dashboard" at bounding box center [9, 82] width 15 height 15
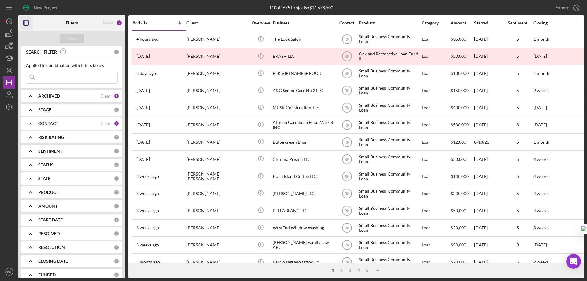
click at [28, 23] on icon "button" at bounding box center [26, 23] width 14 height 14
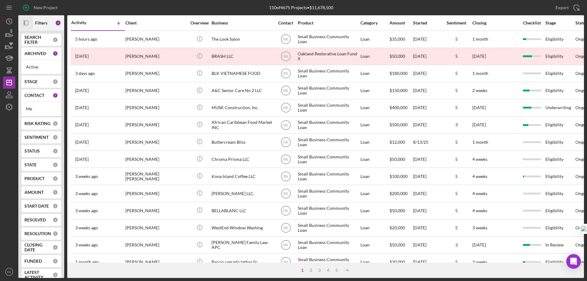
drag, startPoint x: 40, startPoint y: 97, endPoint x: 40, endPoint y: 105, distance: 7.6
click at [40, 97] on b "CONTACT" at bounding box center [34, 95] width 20 height 5
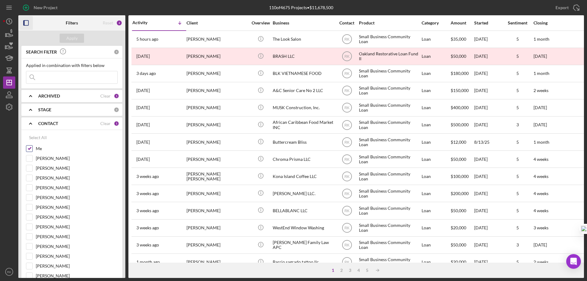
click at [30, 148] on input "Me" at bounding box center [29, 149] width 6 height 6
checkbox input "false"
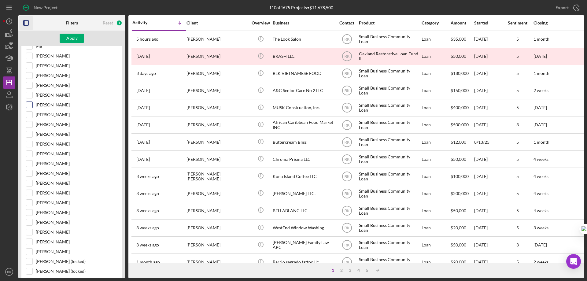
scroll to position [102, 0]
click at [31, 107] on input "[PERSON_NAME]" at bounding box center [29, 105] width 6 height 6
checkbox input "true"
click at [76, 38] on div "Apply" at bounding box center [71, 38] width 11 height 9
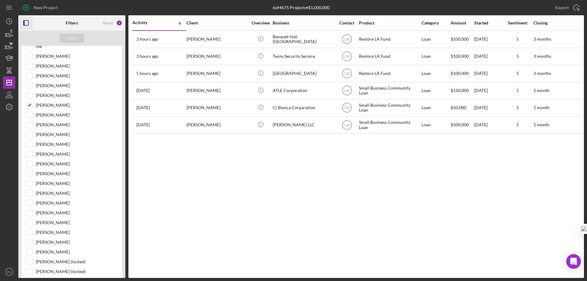
click at [27, 25] on icon "button" at bounding box center [26, 23] width 14 height 14
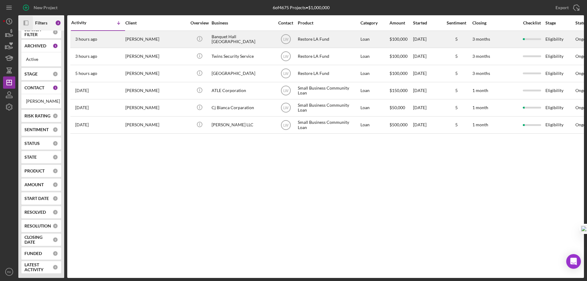
click at [225, 38] on div "Banquet Hall [GEOGRAPHIC_DATA]" at bounding box center [242, 39] width 61 height 16
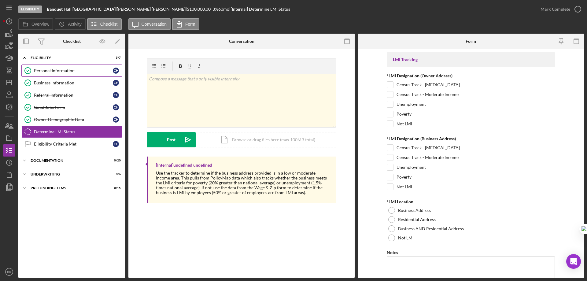
click at [57, 73] on div "Personal Information" at bounding box center [73, 70] width 79 height 5
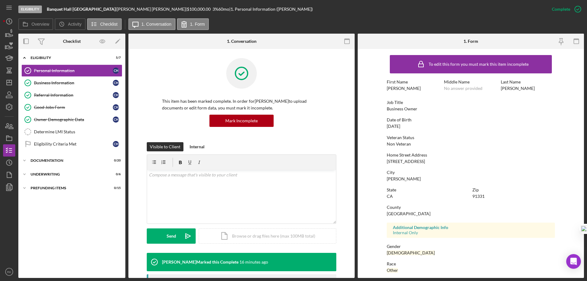
drag, startPoint x: 386, startPoint y: 161, endPoint x: 423, endPoint y: 160, distance: 36.7
click at [423, 160] on div "Home Street Address [STREET_ADDRESS]" at bounding box center [471, 158] width 168 height 11
copy div "[STREET_ADDRESS]"
click at [66, 81] on div "Business Information" at bounding box center [73, 82] width 79 height 5
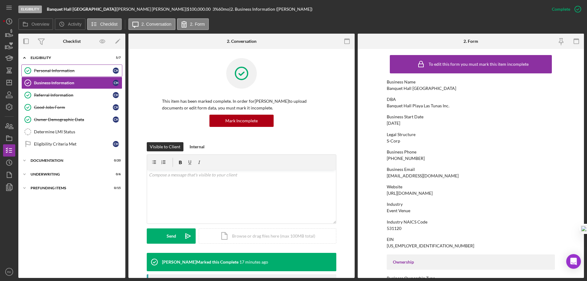
click at [65, 71] on div "Personal Information" at bounding box center [73, 70] width 79 height 5
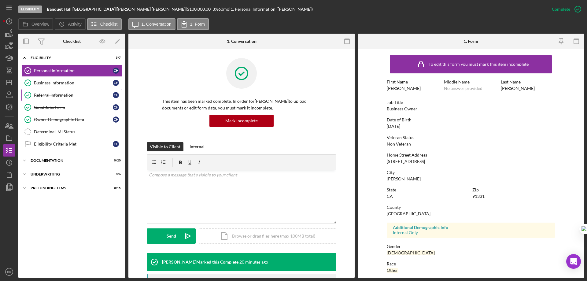
drag, startPoint x: 75, startPoint y: 85, endPoint x: 73, endPoint y: 91, distance: 6.1
click at [75, 84] on div "Business Information" at bounding box center [73, 82] width 79 height 5
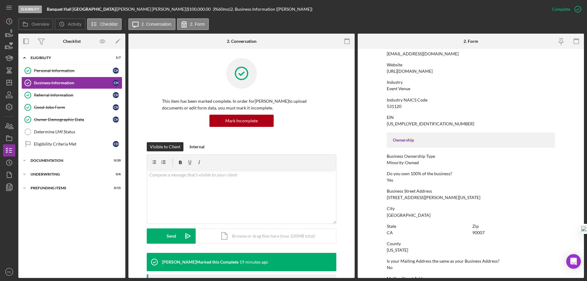
scroll to position [122, 0]
drag, startPoint x: 387, startPoint y: 197, endPoint x: 438, endPoint y: 199, distance: 50.5
click at [438, 199] on div "Business Street Address [STREET_ADDRESS][PERSON_NAME][US_STATE]" at bounding box center [471, 193] width 168 height 11
copy div "[STREET_ADDRESS][PERSON_NAME][US_STATE]"
drag, startPoint x: 7, startPoint y: 85, endPoint x: 14, endPoint y: 87, distance: 6.8
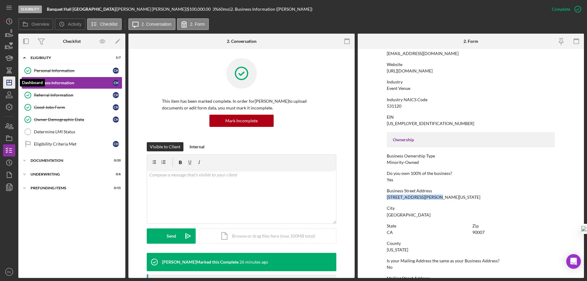
click at [7, 85] on icon "Icon/Dashboard" at bounding box center [9, 82] width 15 height 15
